Goal: Task Accomplishment & Management: Manage account settings

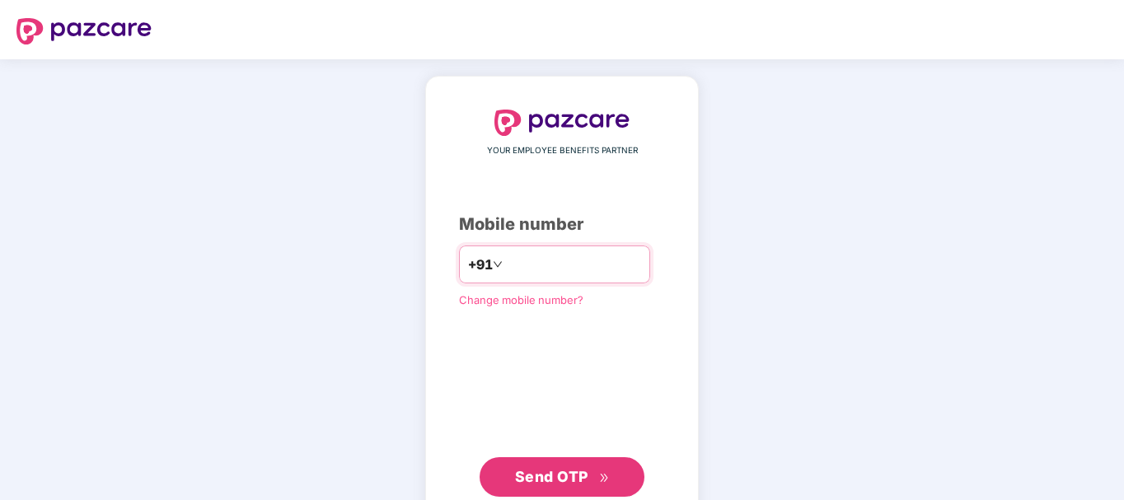
type input "**********"
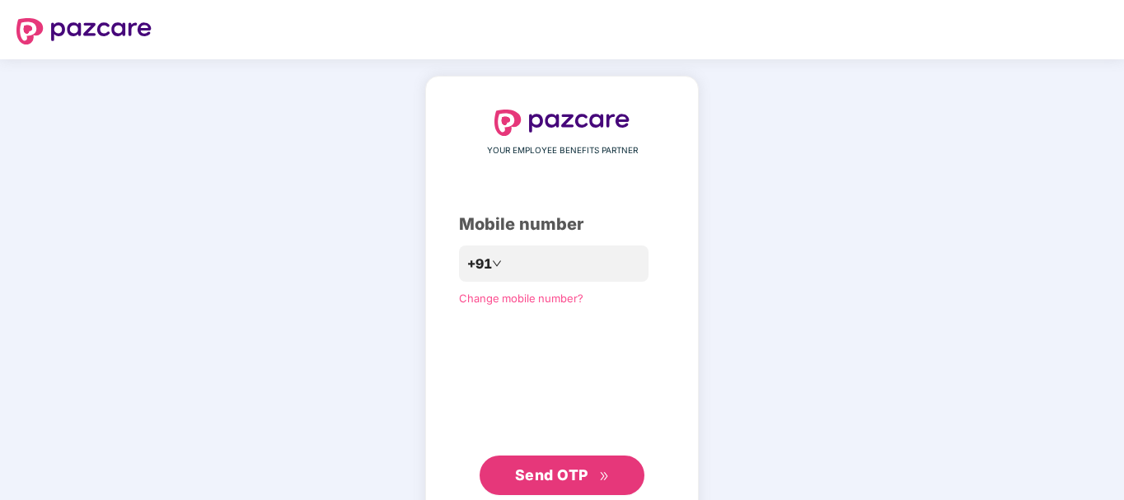
click at [591, 489] on button "Send OTP" at bounding box center [562, 476] width 165 height 40
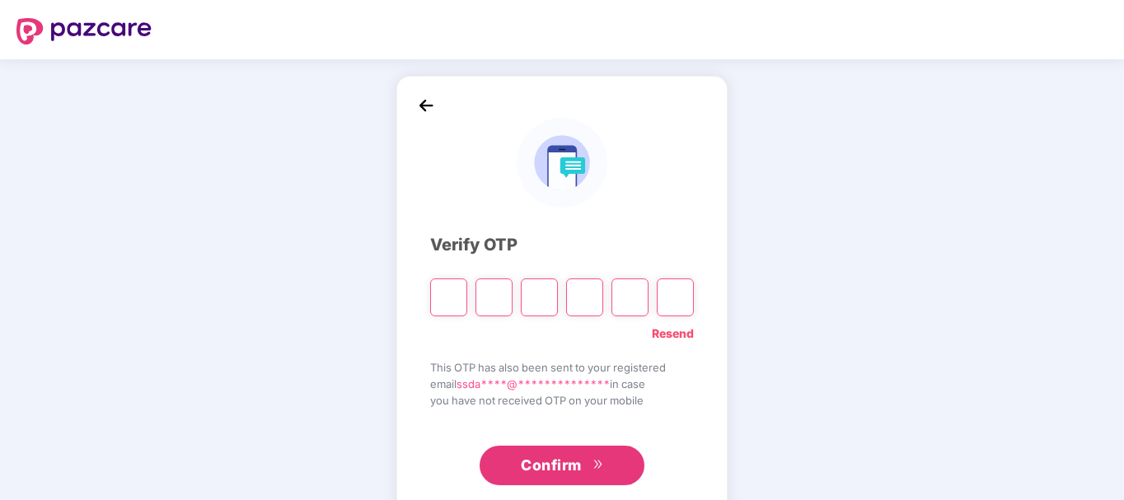
type input "*"
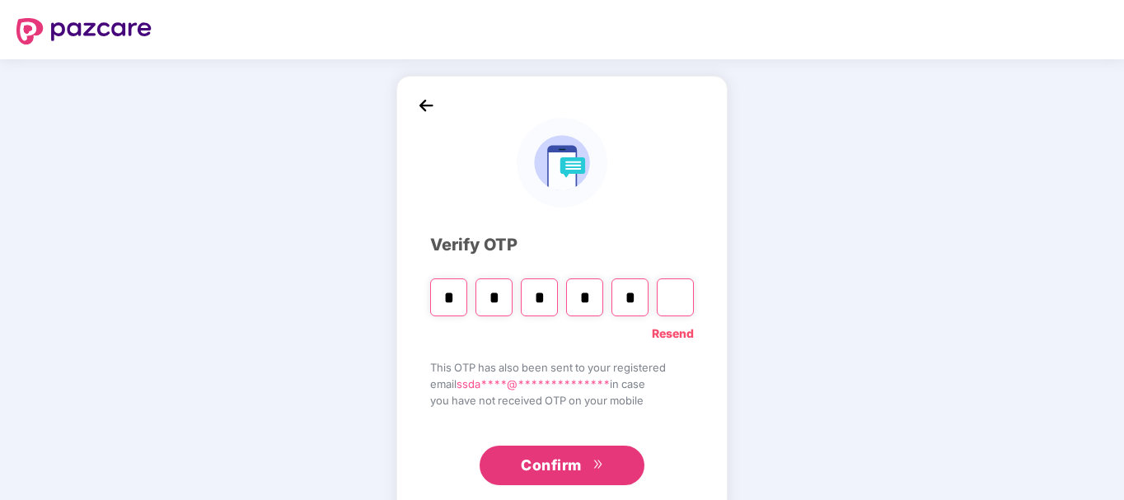
type input "*"
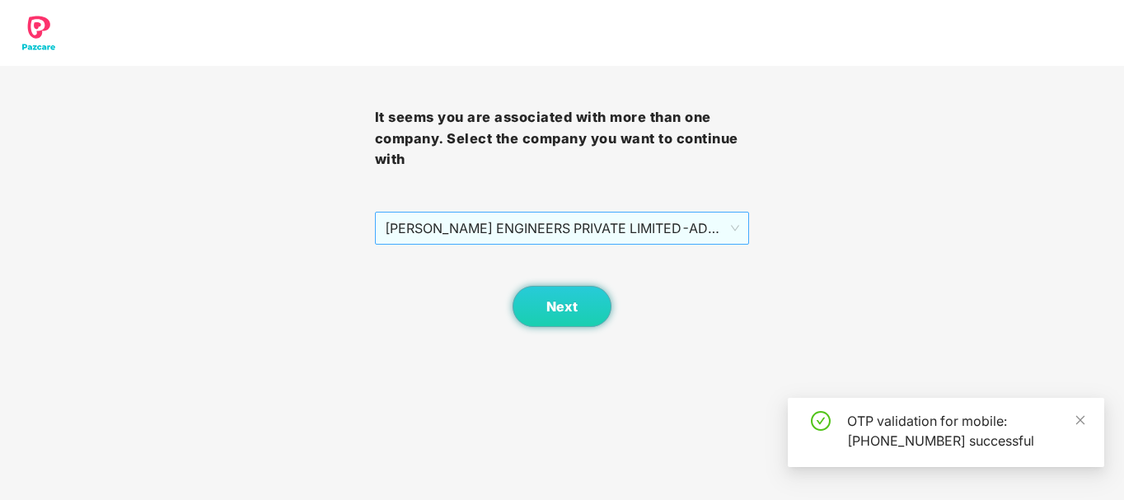
click at [531, 223] on span "[PERSON_NAME] ENGINEERS PRIVATE LIMITED - ADMINONE - ADMIN" at bounding box center [562, 228] width 355 height 31
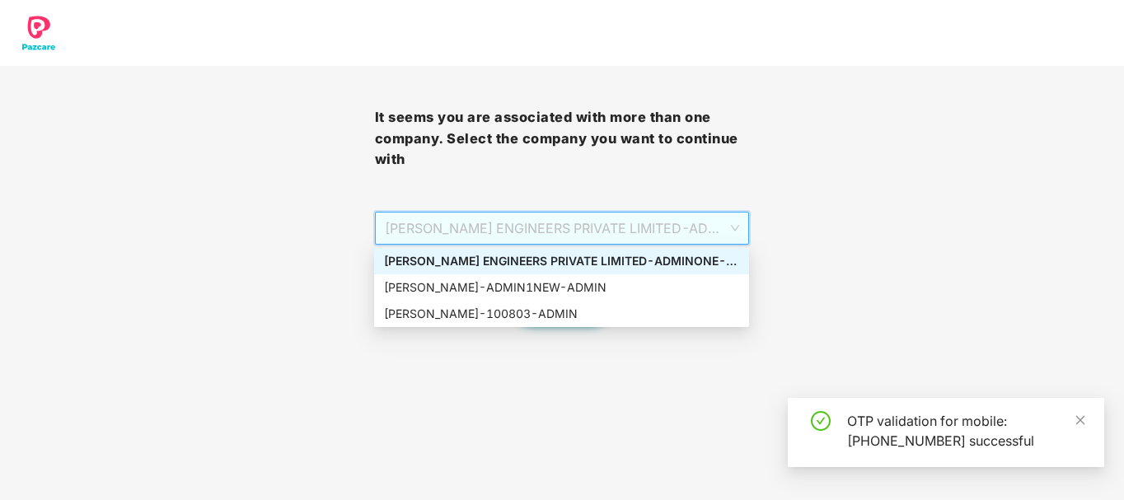
click at [611, 257] on div "[PERSON_NAME] ENGINEERS PRIVATE LIMITED - ADMINONE - ADMIN" at bounding box center [561, 261] width 355 height 18
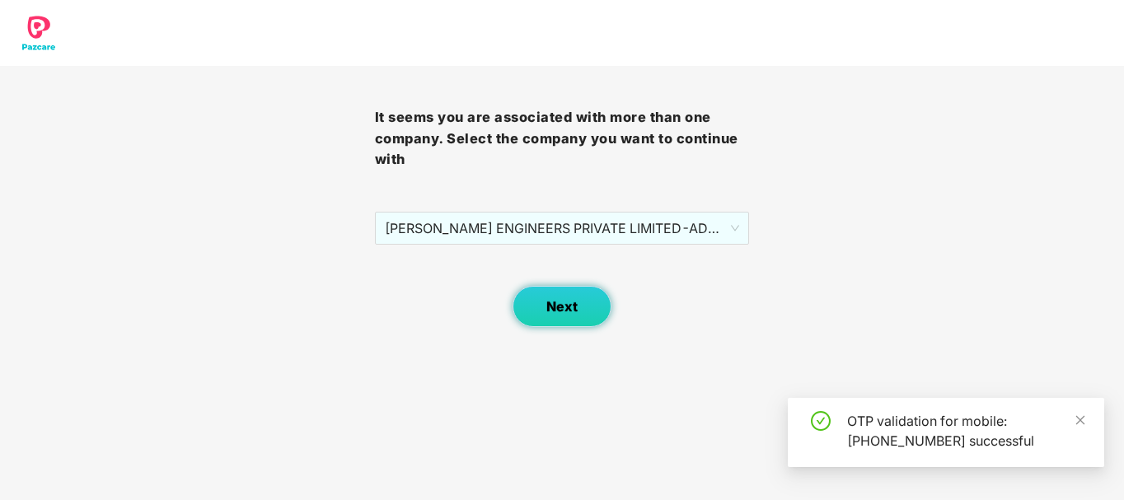
click at [582, 307] on button "Next" at bounding box center [562, 306] width 99 height 41
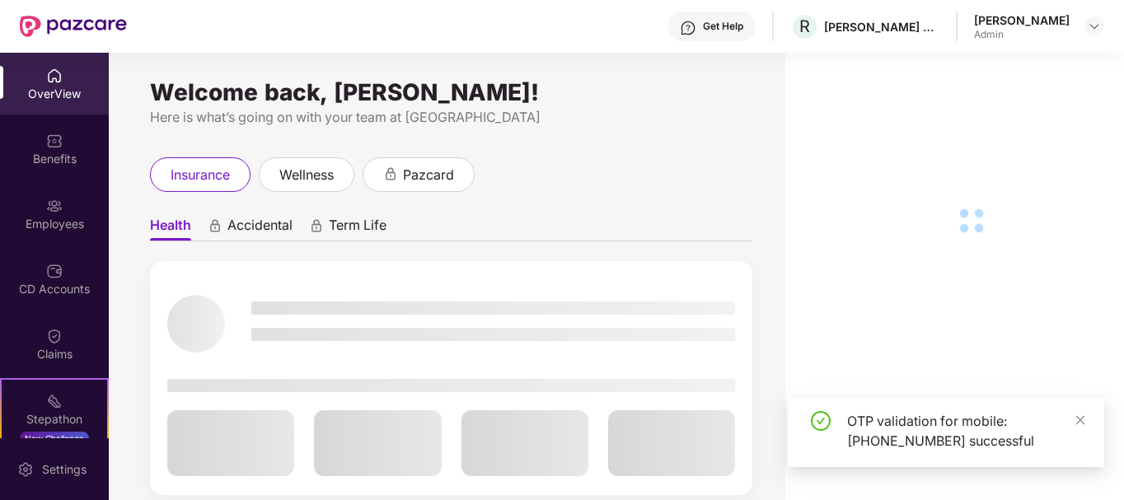
click at [77, 224] on div "Employees" at bounding box center [54, 224] width 109 height 16
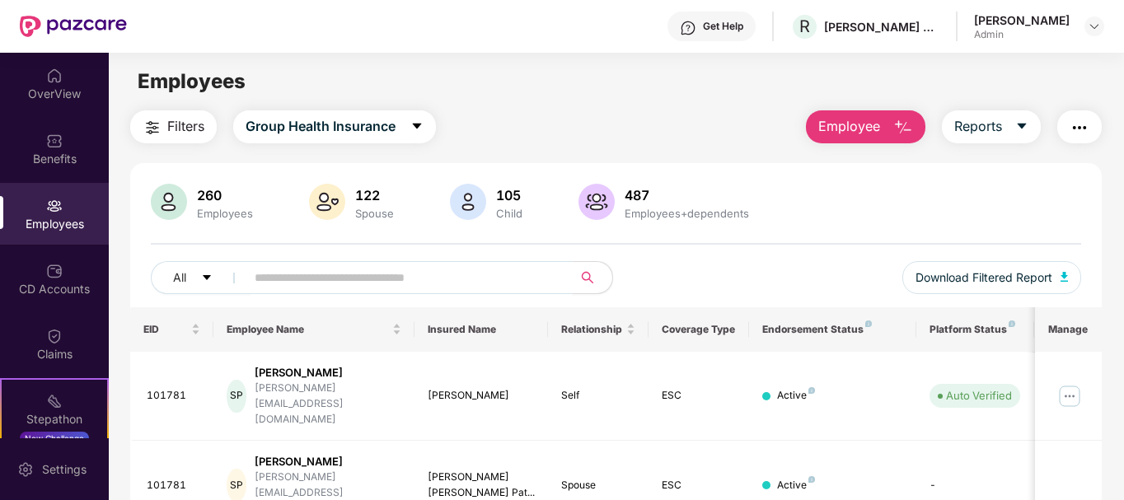
click at [376, 275] on input "text" at bounding box center [403, 277] width 296 height 25
paste input "******"
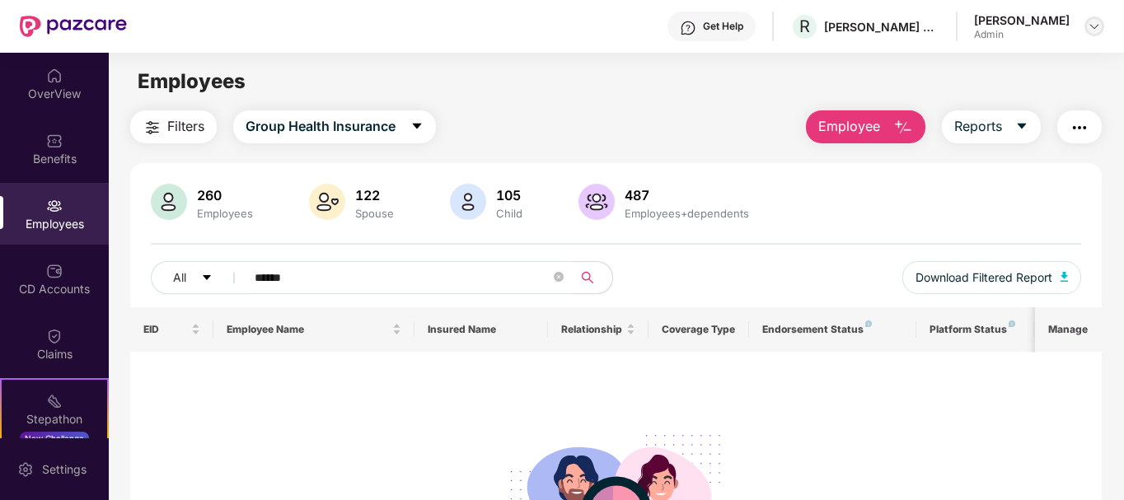
type input "******"
click at [1094, 26] on img at bounding box center [1094, 26] width 13 height 13
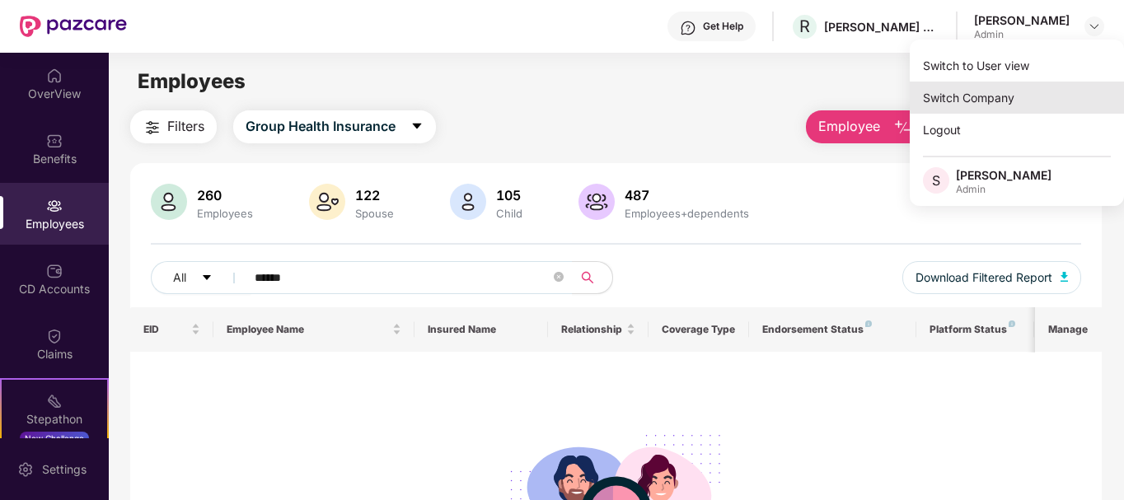
click at [990, 96] on div "Switch Company" at bounding box center [1017, 98] width 214 height 32
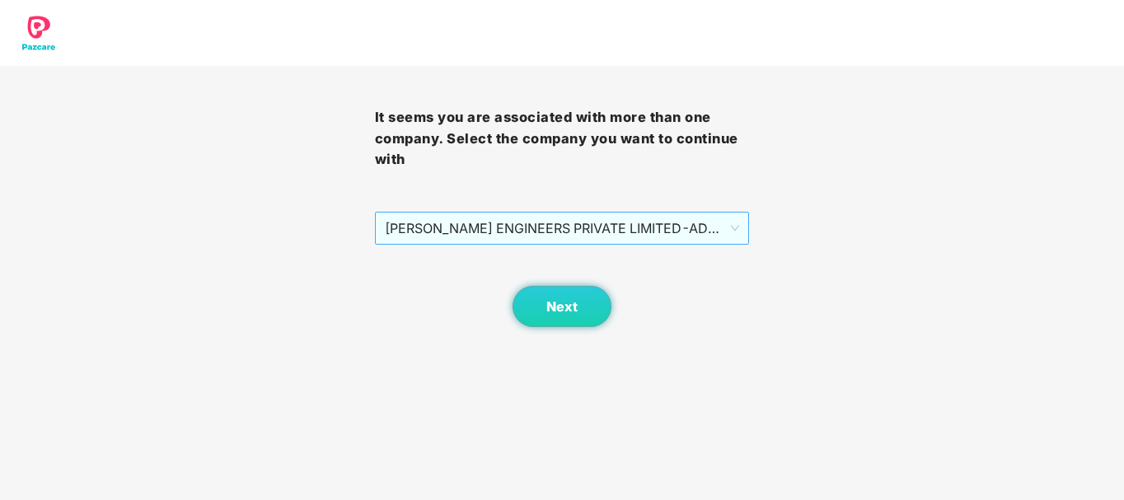
click at [574, 213] on span "[PERSON_NAME] ENGINEERS PRIVATE LIMITED - ADMINONE - ADMIN" at bounding box center [562, 228] width 355 height 31
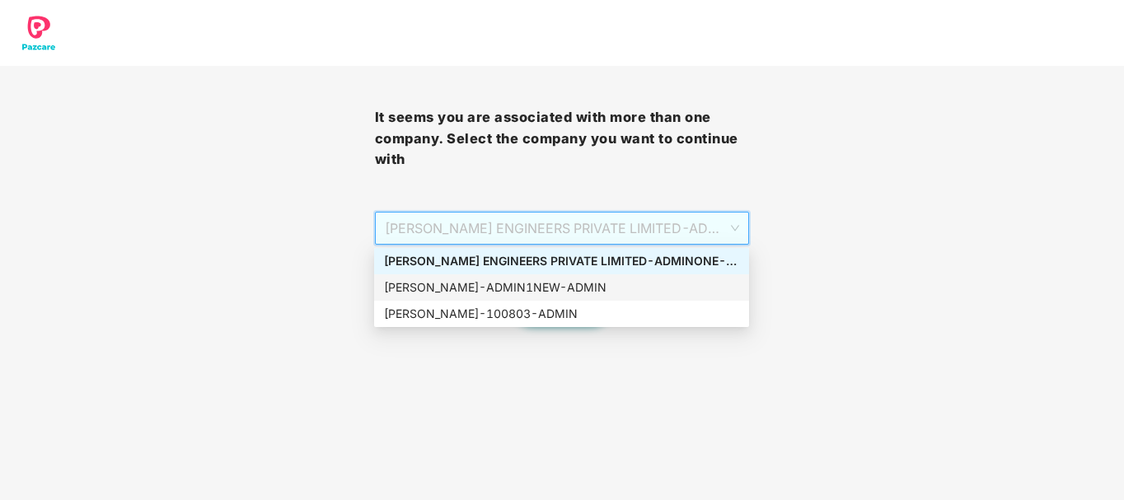
click at [563, 289] on div "[PERSON_NAME] - ADMIN1NEW - ADMIN" at bounding box center [561, 288] width 355 height 18
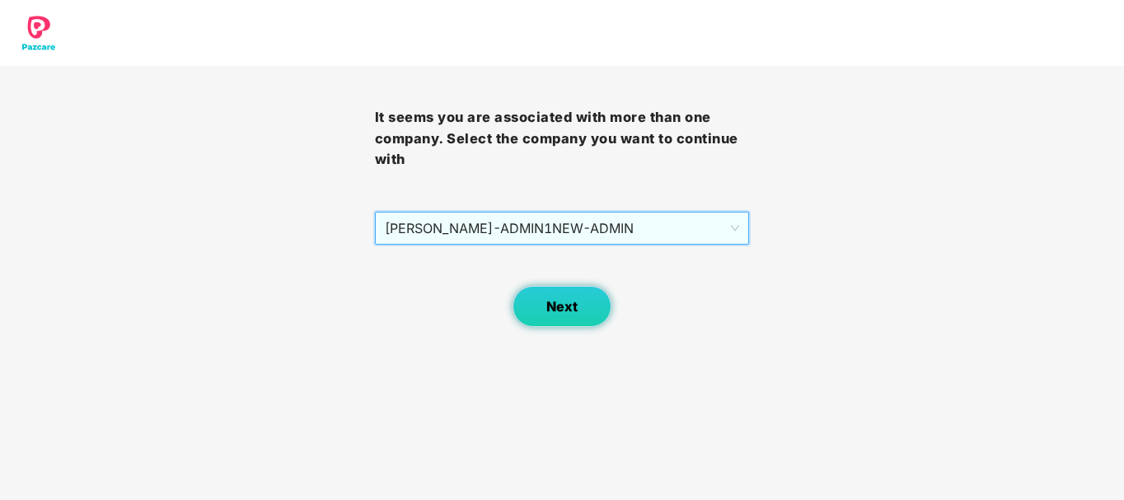
click at [563, 314] on span "Next" at bounding box center [561, 307] width 31 height 16
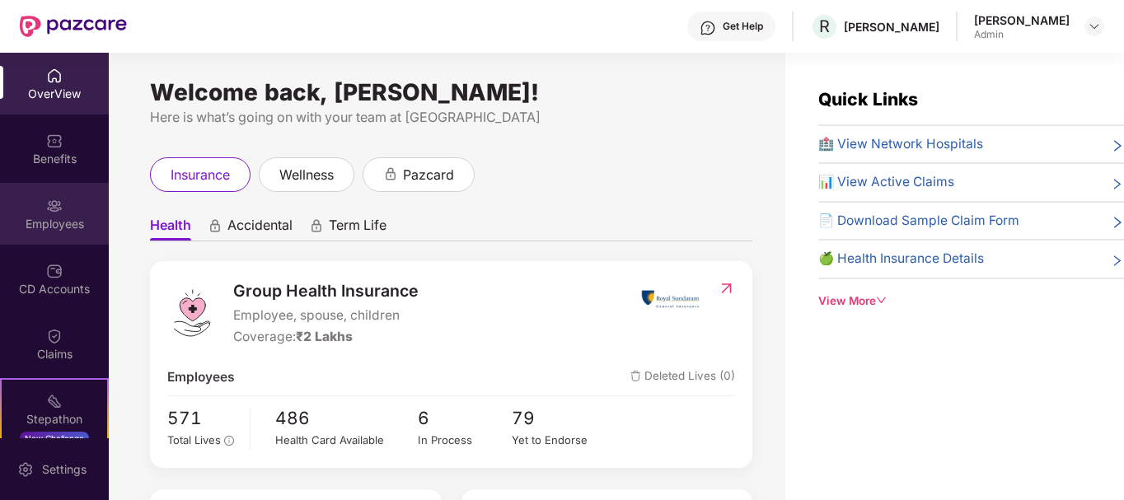
click at [54, 218] on div "Employees" at bounding box center [54, 224] width 109 height 16
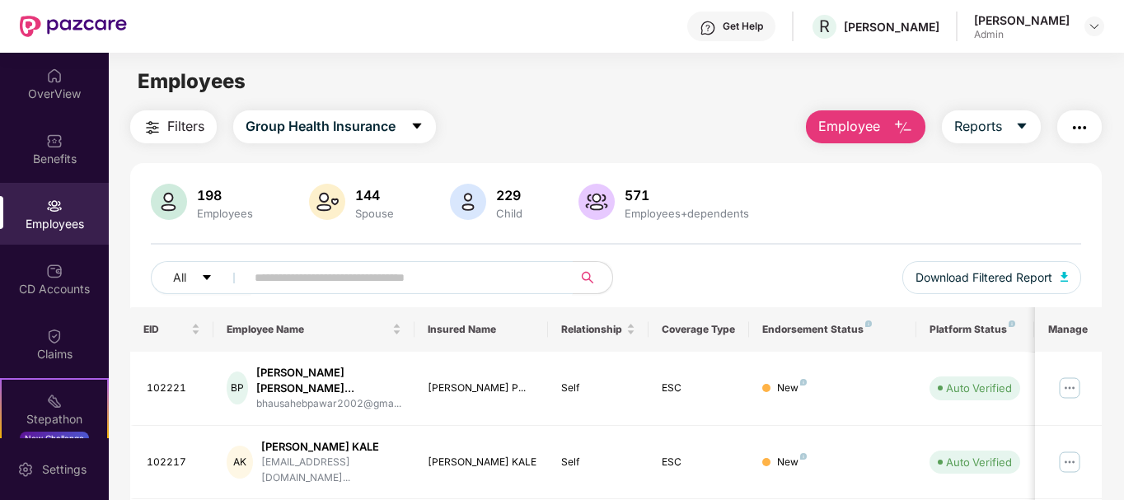
click at [331, 274] on input "text" at bounding box center [403, 277] width 296 height 25
paste input "******"
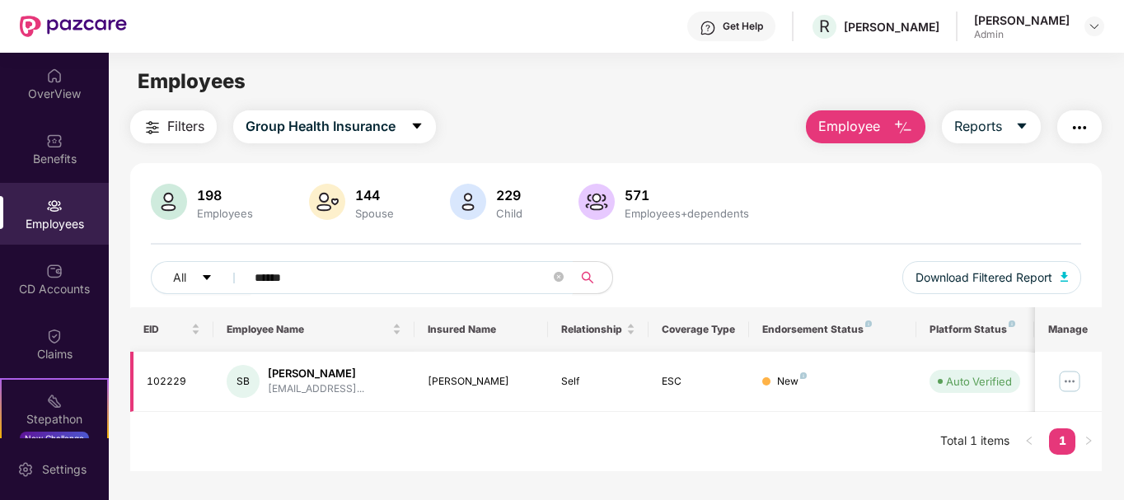
type input "******"
click at [1073, 377] on img at bounding box center [1070, 381] width 26 height 26
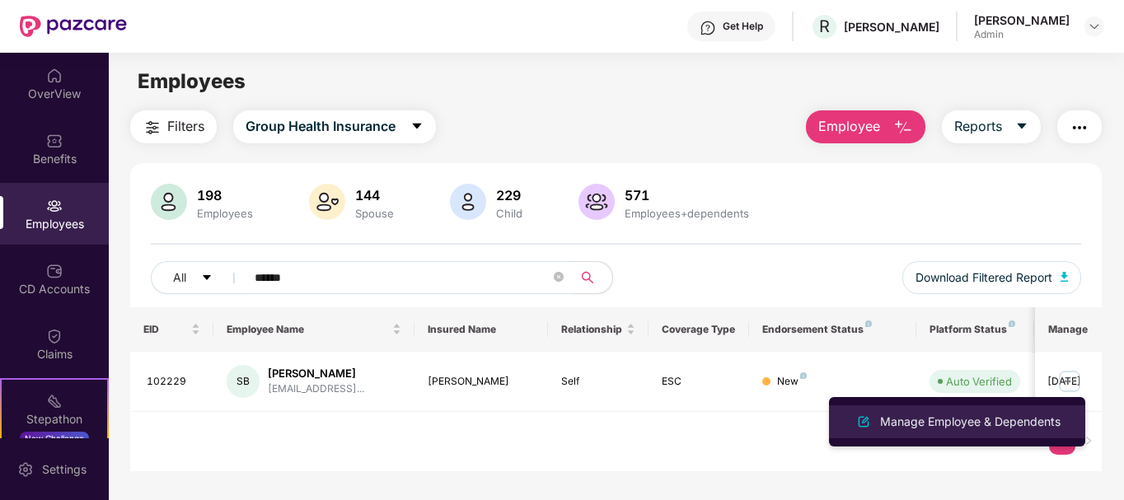
click at [996, 423] on div "Manage Employee & Dependents" at bounding box center [970, 422] width 187 height 18
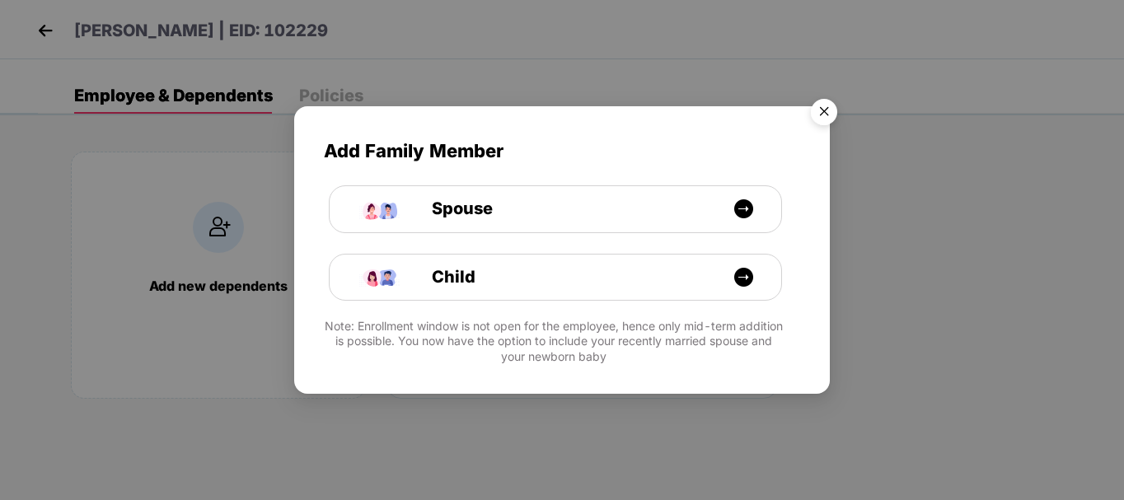
click at [822, 112] on img "Close" at bounding box center [824, 114] width 46 height 46
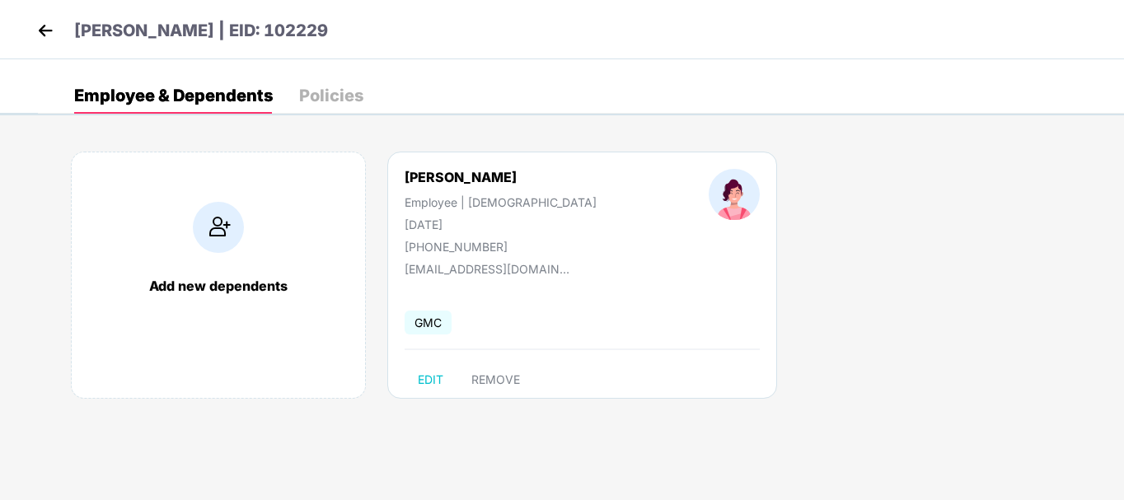
click at [330, 96] on div "Policies" at bounding box center [331, 95] width 64 height 16
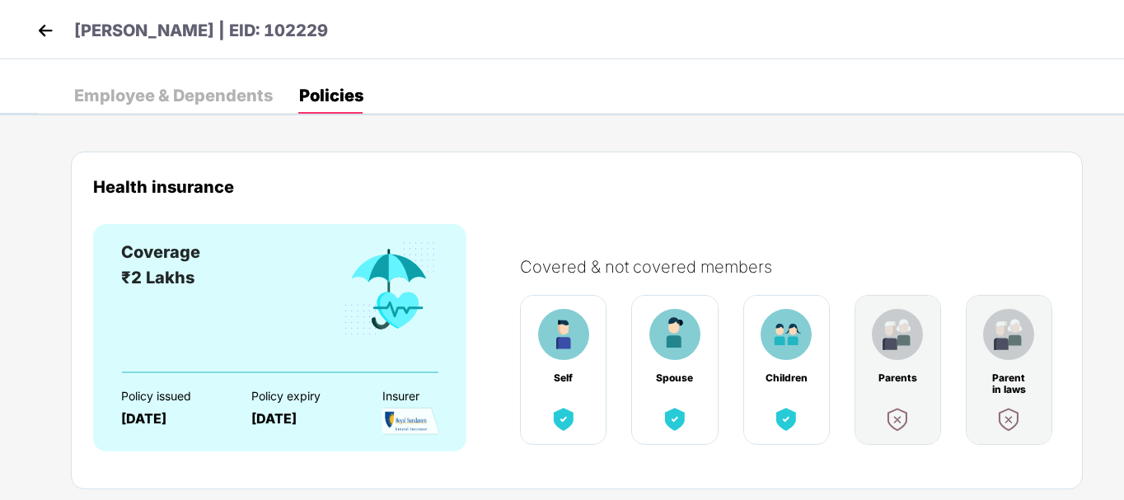
click at [45, 30] on img at bounding box center [45, 30] width 25 height 25
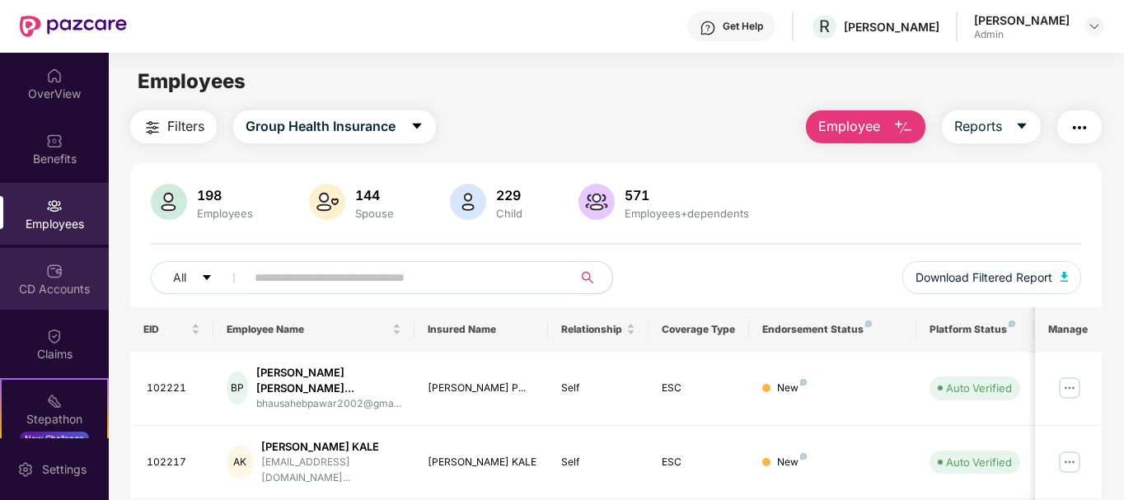
click at [83, 274] on div "CD Accounts" at bounding box center [54, 279] width 109 height 62
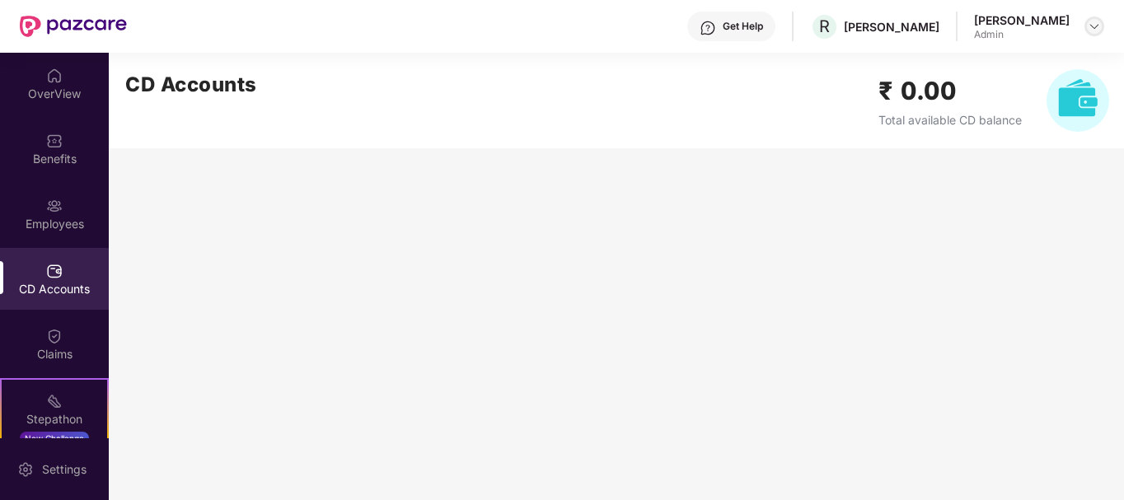
click at [1092, 30] on img at bounding box center [1094, 26] width 13 height 13
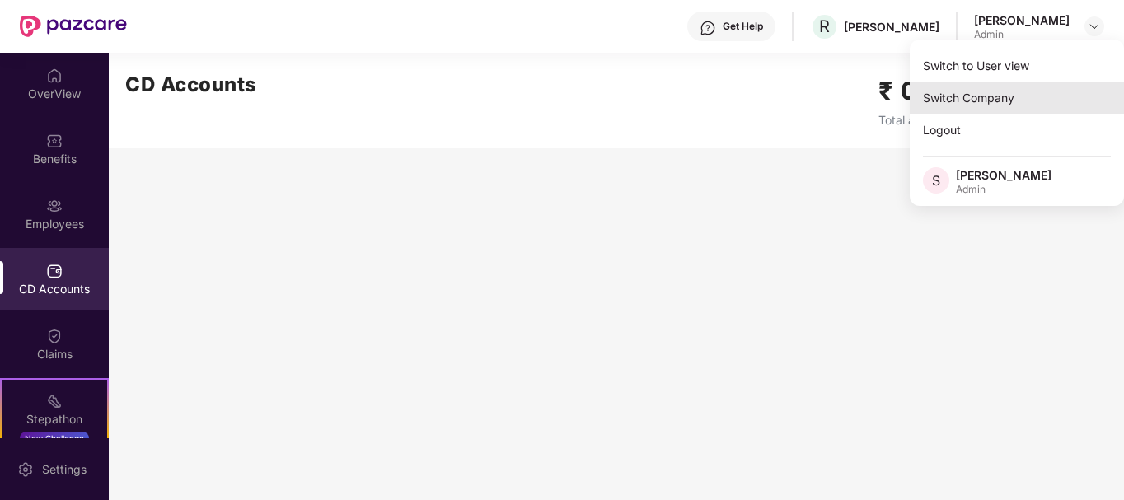
click at [1014, 89] on div "Switch Company" at bounding box center [1017, 98] width 214 height 32
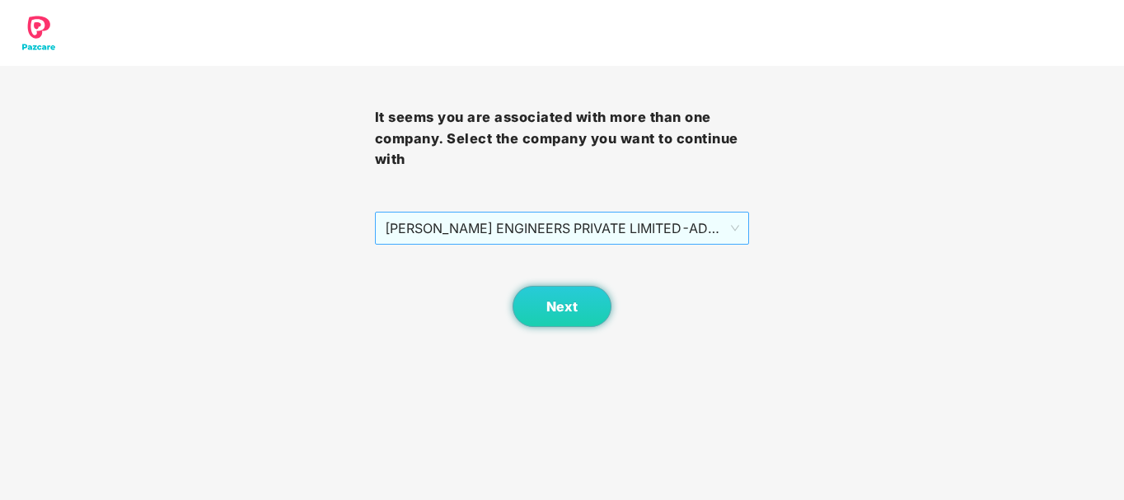
drag, startPoint x: 591, startPoint y: 233, endPoint x: 580, endPoint y: 243, distance: 14.6
click at [590, 232] on span "[PERSON_NAME] ENGINEERS PRIVATE LIMITED - ADMINONE - ADMIN" at bounding box center [562, 228] width 355 height 31
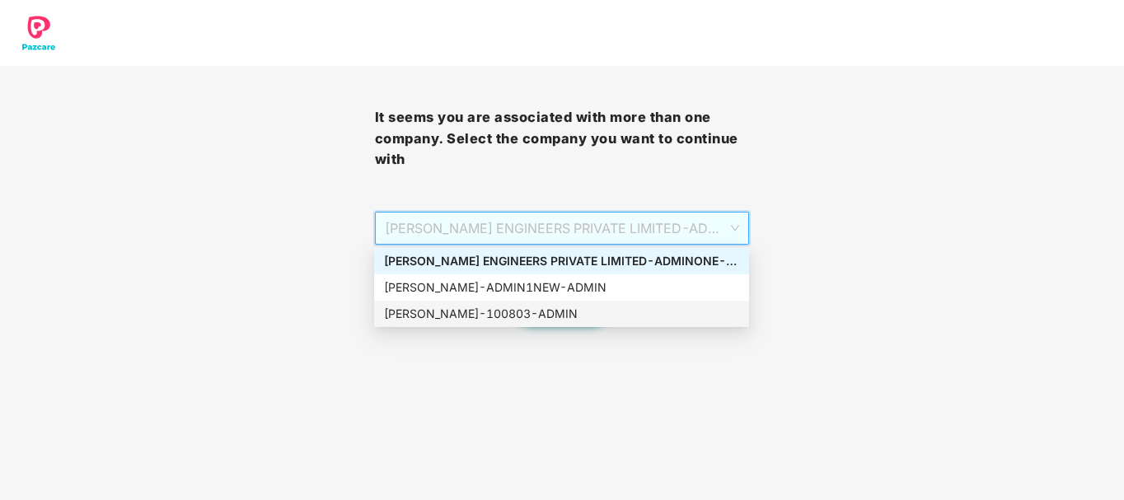
click at [551, 303] on div "[PERSON_NAME] - 100803 - ADMIN" at bounding box center [561, 314] width 375 height 26
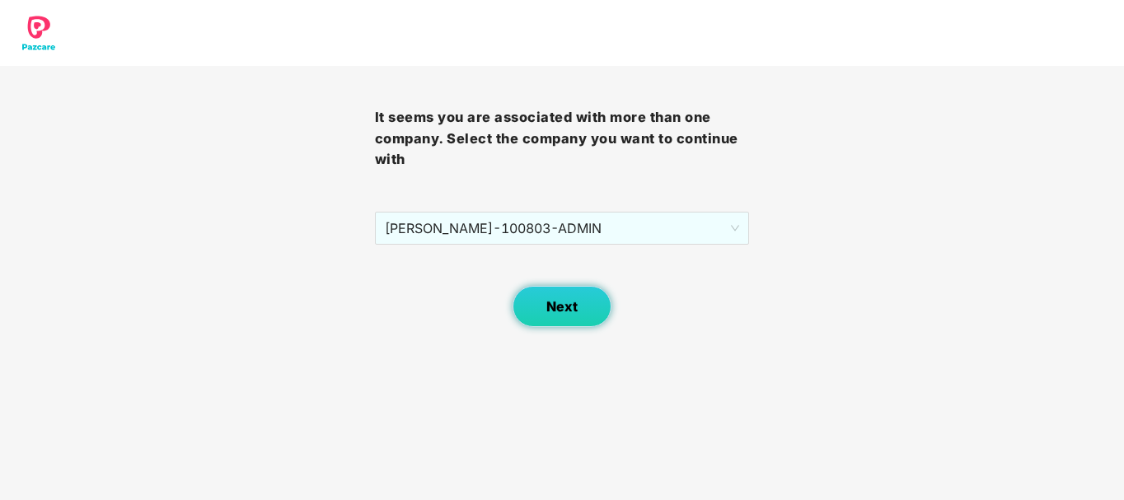
click at [548, 316] on button "Next" at bounding box center [562, 306] width 99 height 41
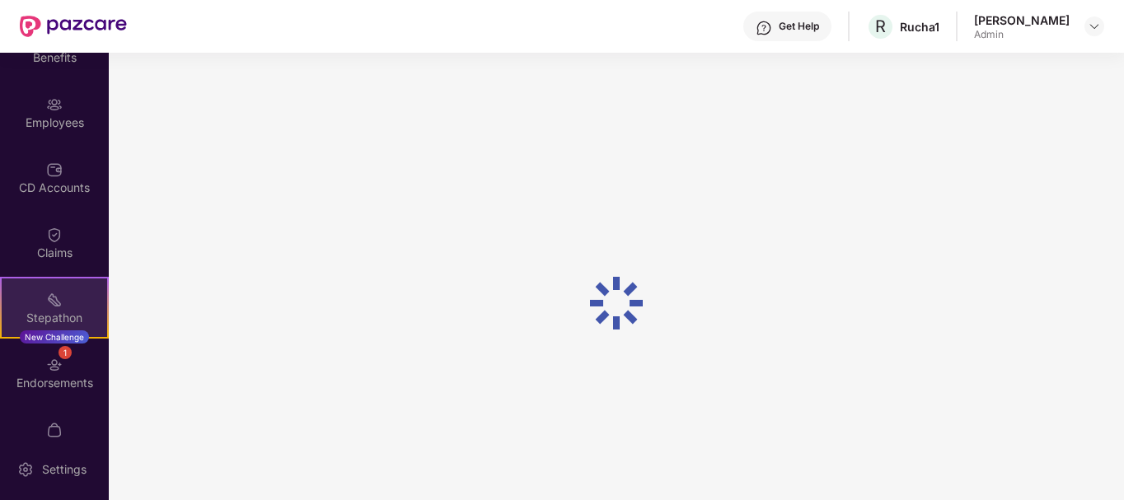
scroll to position [135, 0]
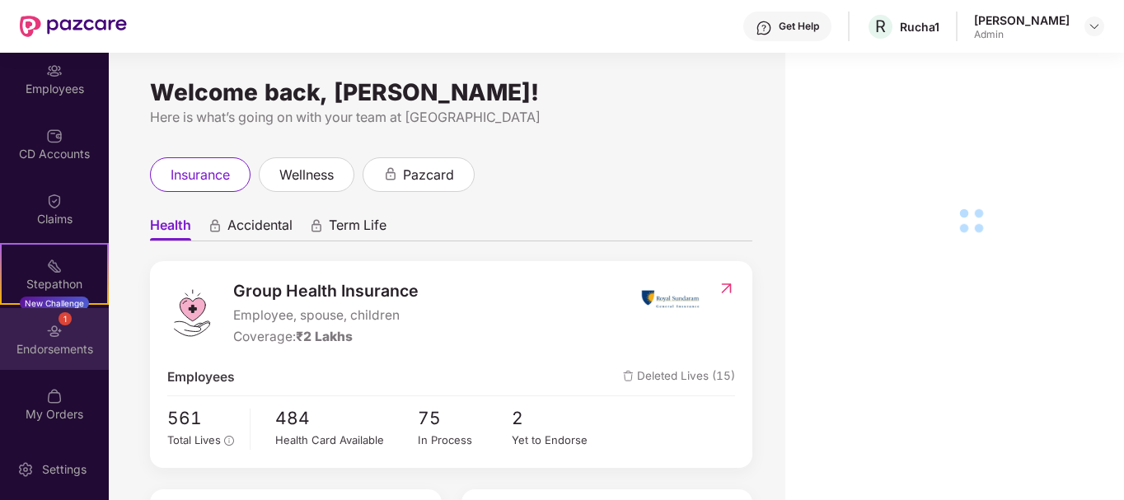
click at [59, 344] on div "Endorsements" at bounding box center [54, 349] width 109 height 16
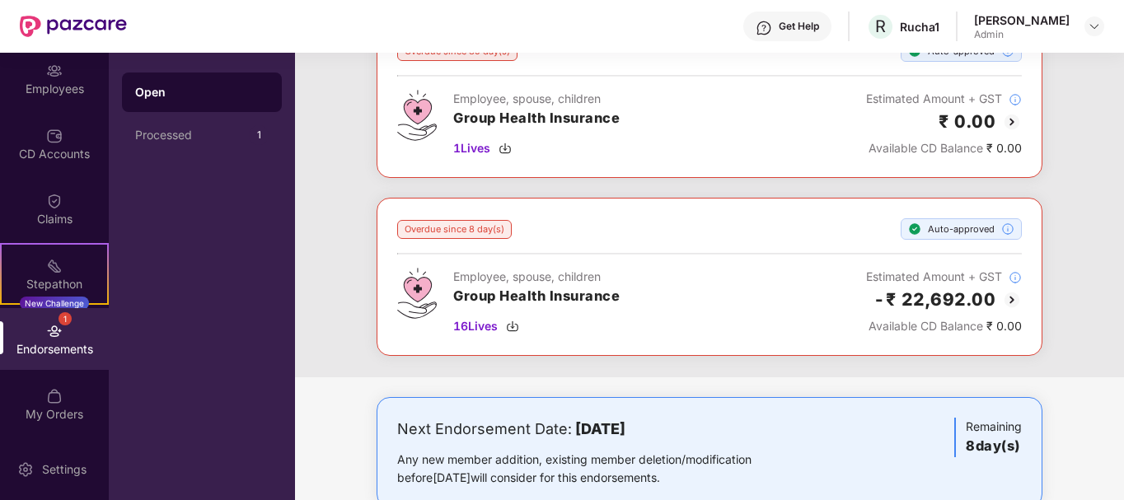
scroll to position [164, 0]
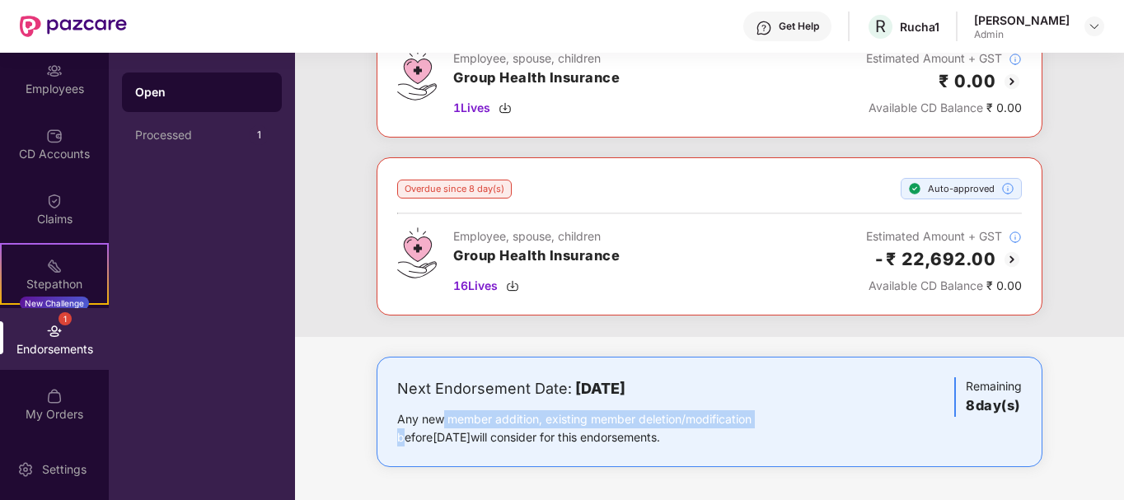
drag, startPoint x: 453, startPoint y: 422, endPoint x: 764, endPoint y: 424, distance: 310.7
click at [764, 424] on div "Any new member addition, existing member deletion/modification before [DATE] wi…" at bounding box center [600, 428] width 406 height 36
click at [724, 433] on div "Any new member addition, existing member deletion/modification before [DATE] wi…" at bounding box center [600, 428] width 406 height 36
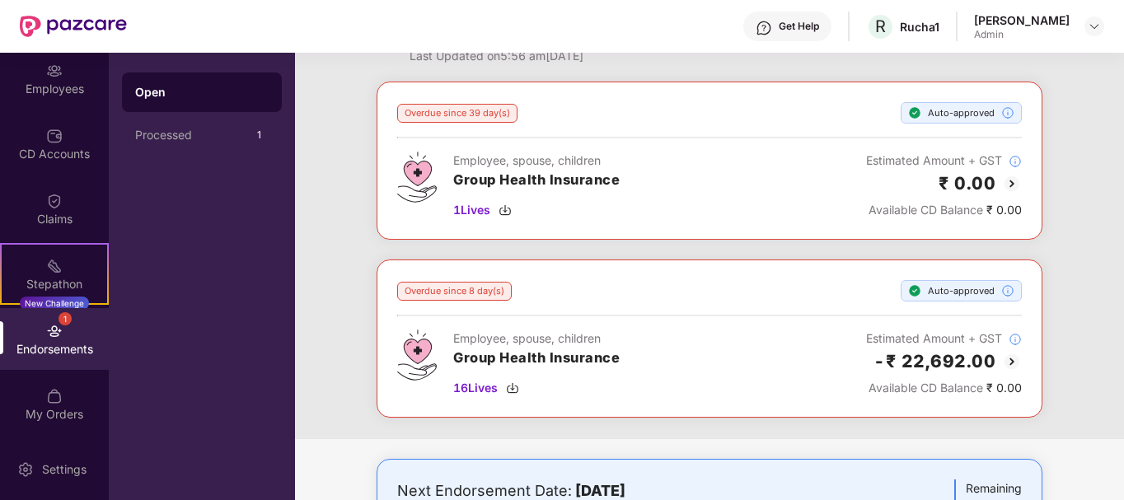
scroll to position [0, 0]
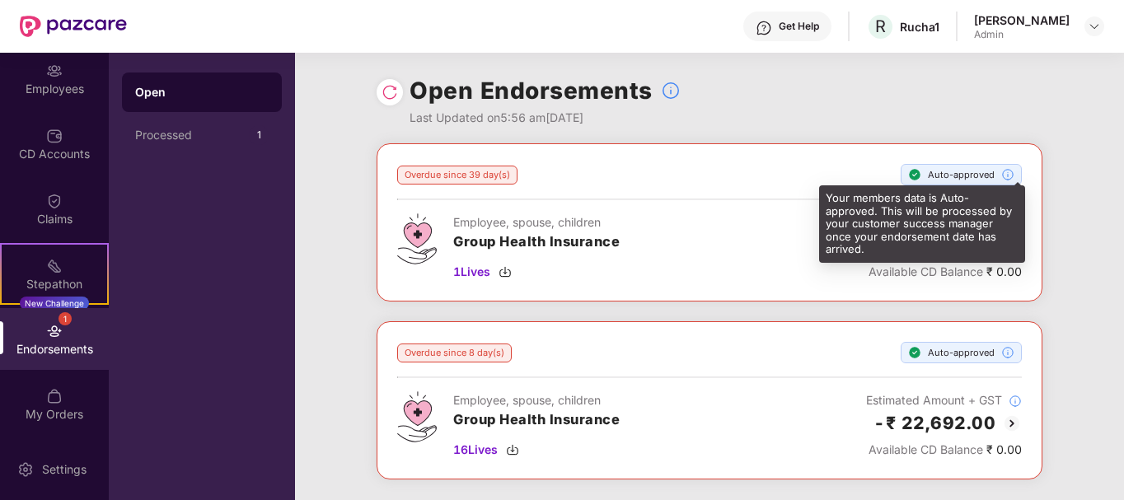
click at [1008, 171] on img at bounding box center [1007, 174] width 13 height 13
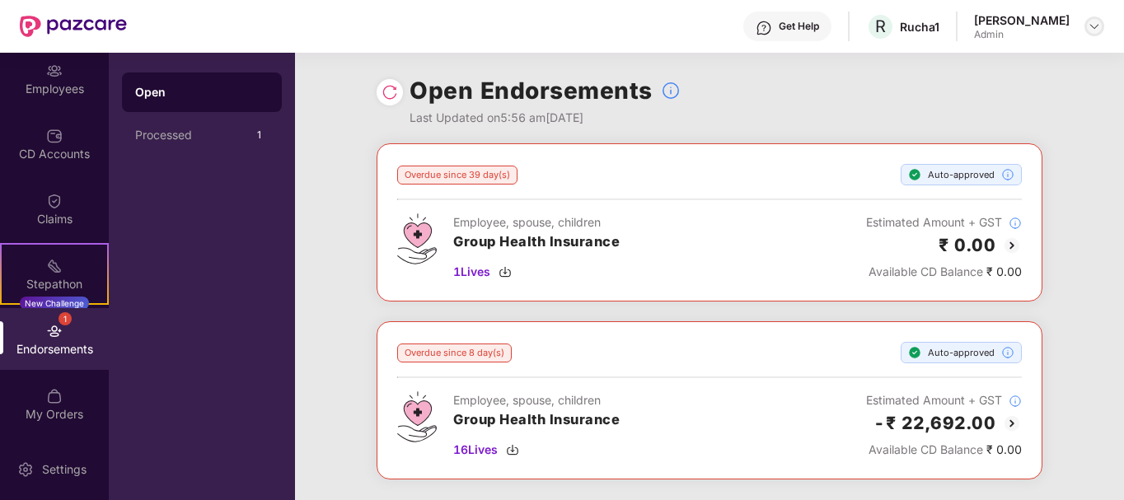
click at [1089, 22] on img at bounding box center [1094, 26] width 13 height 13
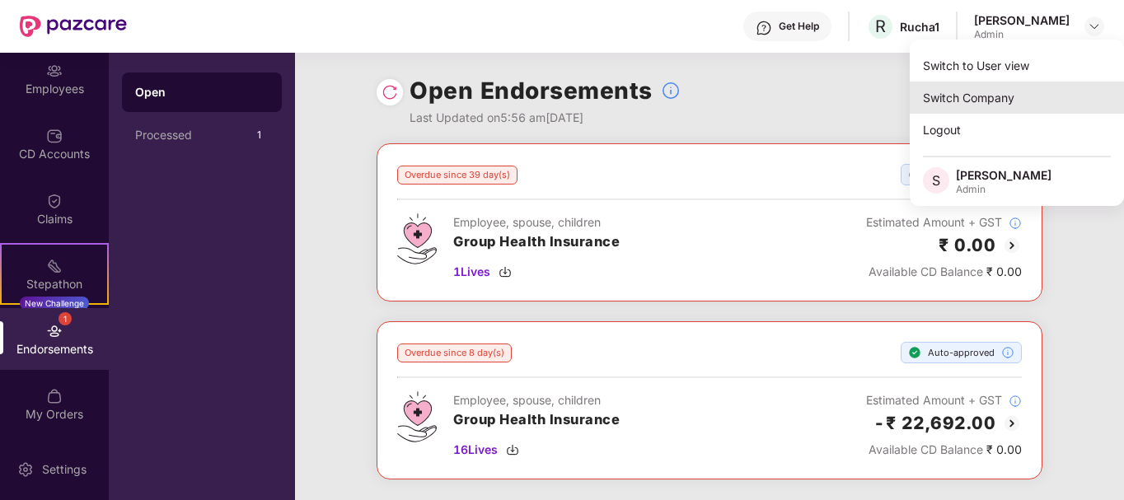
click at [1029, 91] on div "Switch Company" at bounding box center [1017, 98] width 214 height 32
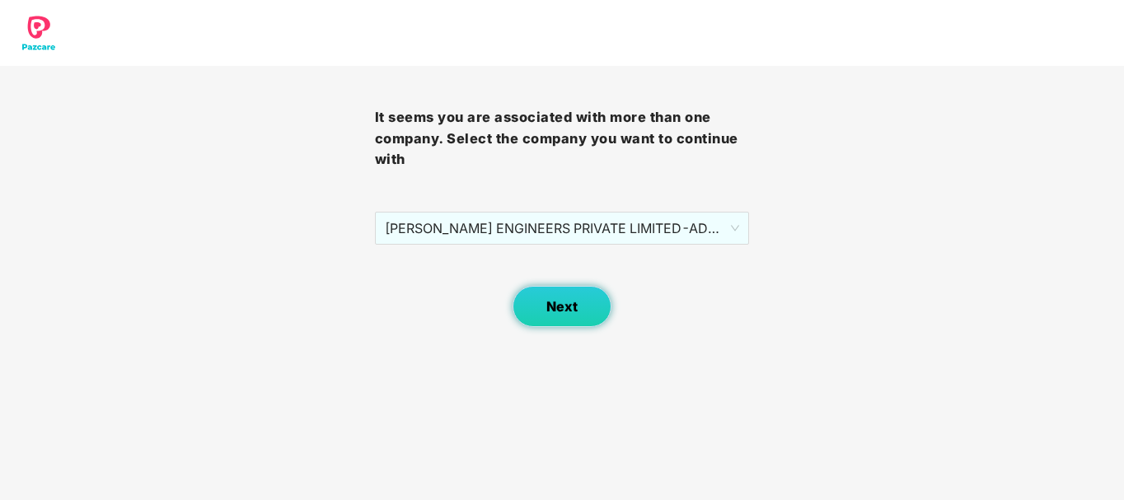
click at [560, 299] on span "Next" at bounding box center [561, 307] width 31 height 16
